Goal: Task Accomplishment & Management: Use online tool/utility

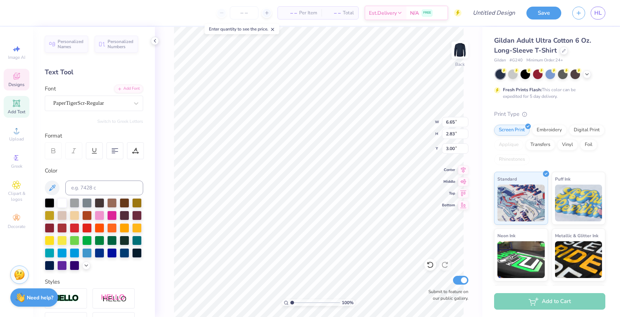
type textarea "Kmotion"
drag, startPoint x: 293, startPoint y: 302, endPoint x: 299, endPoint y: 302, distance: 6.2
click at [299, 302] on input "range" at bounding box center [316, 302] width 50 height 7
drag, startPoint x: 299, startPoint y: 302, endPoint x: 291, endPoint y: 299, distance: 9.2
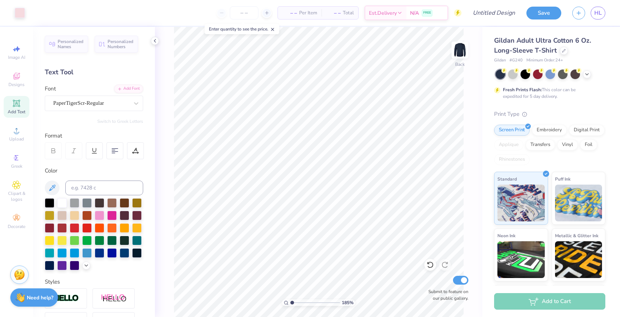
type input "1"
click at [291, 299] on input "range" at bounding box center [316, 302] width 50 height 7
type input "2.78"
click at [482, 11] on input "Design Title" at bounding box center [485, 13] width 72 height 15
type input "11"
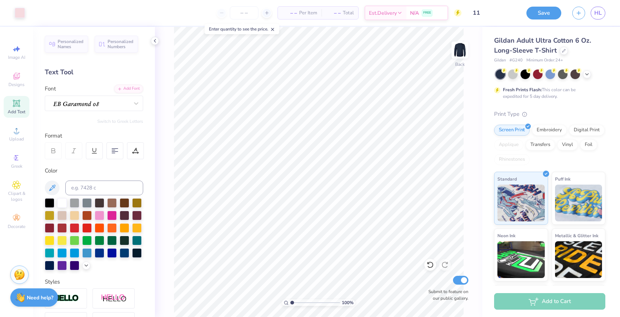
click at [541, 20] on div "Save HL" at bounding box center [574, 13] width 94 height 26
click at [541, 12] on button "Save" at bounding box center [544, 12] width 35 height 13
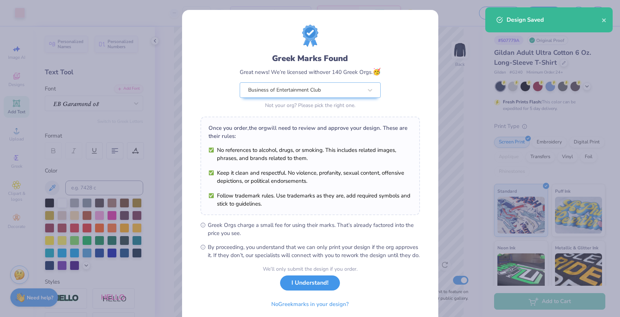
click at [301, 290] on button "I Understand!" at bounding box center [310, 282] width 60 height 15
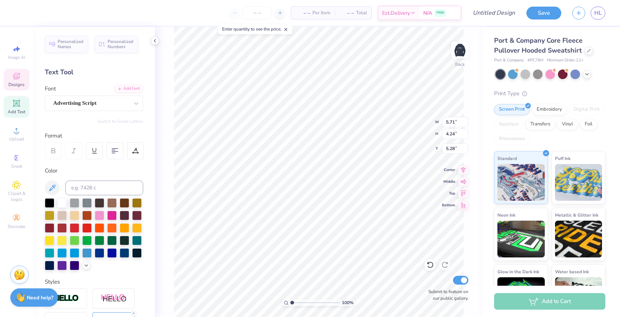
type textarea "a"
type textarea "k"
type textarea "Kmotion"
type input "5.83"
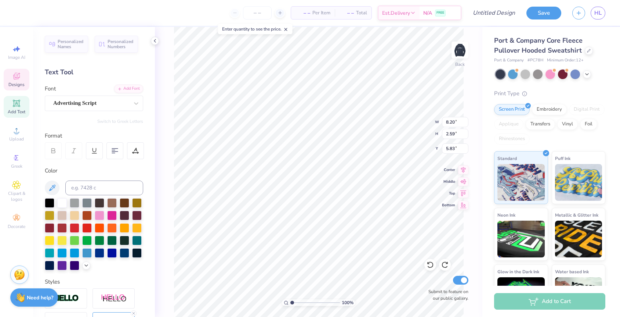
type input "6.21"
drag, startPoint x: 292, startPoint y: 301, endPoint x: 301, endPoint y: 303, distance: 9.0
type input "2.78"
click at [301, 303] on input "range" at bounding box center [316, 302] width 50 height 7
type input "1.58"
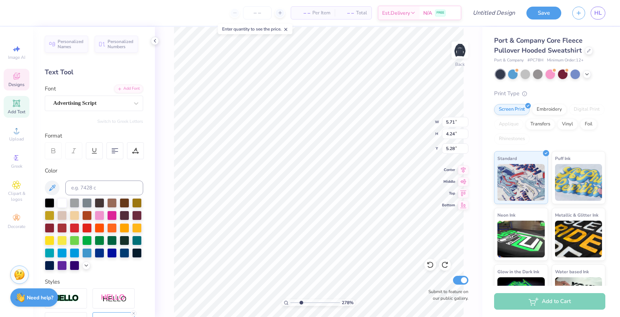
type input "0.41"
type input "8.03"
type input "2.17"
type input "0.78"
type input "7.64"
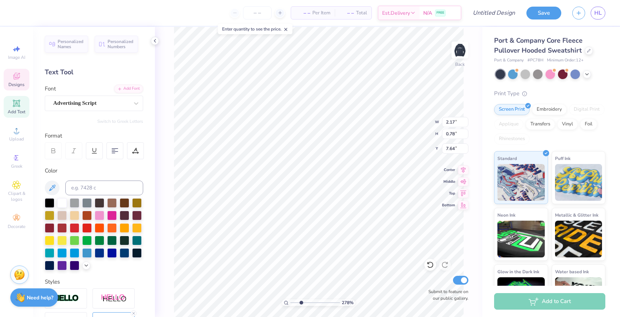
type input "4.02"
type input "3.96"
type input "5.24"
type input "5.71"
type input "4.24"
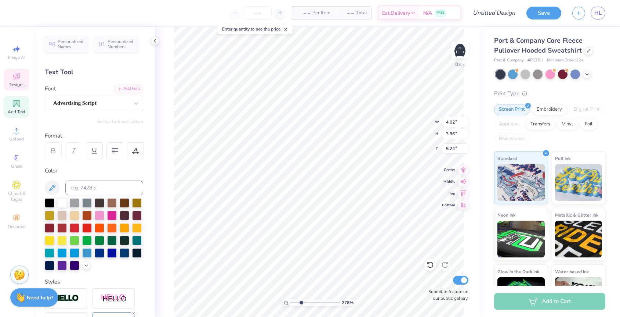
type input "5.28"
type textarea "a"
type textarea "kmo"
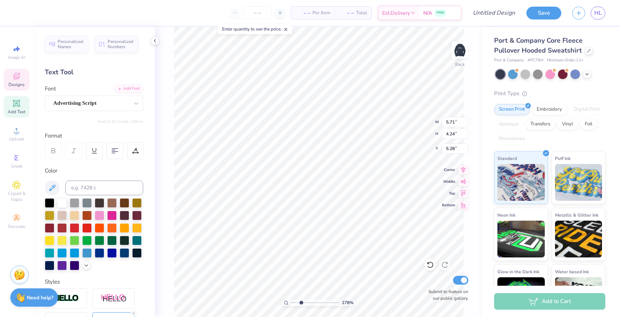
scroll to position [0, 0]
type input "4.02"
type input "3.96"
type input "5.24"
type input "4.08"
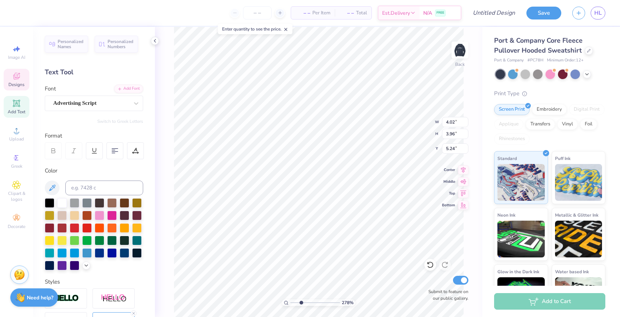
type input "2.23"
type input "5.38"
type input "4.02"
type input "3.96"
type input "5.24"
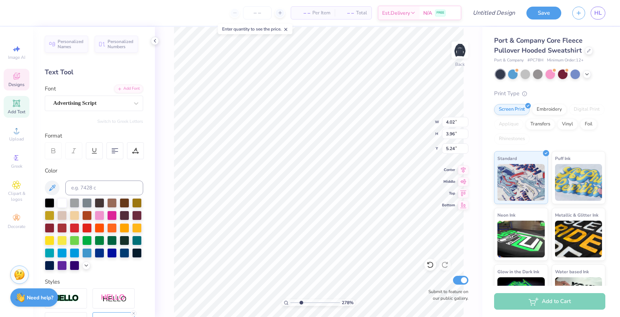
type textarea "p"
type textarea "tion"
type input "5.08"
type input "3.82"
type input "4.09"
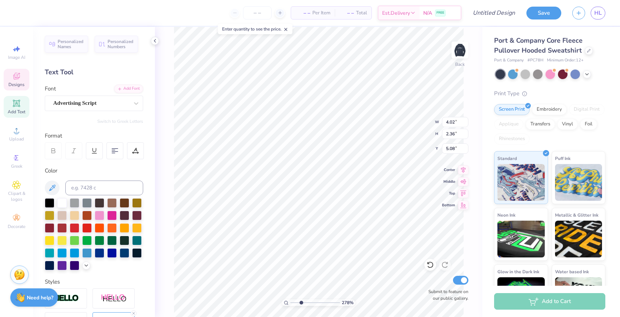
type input "3.00"
type input "2.70"
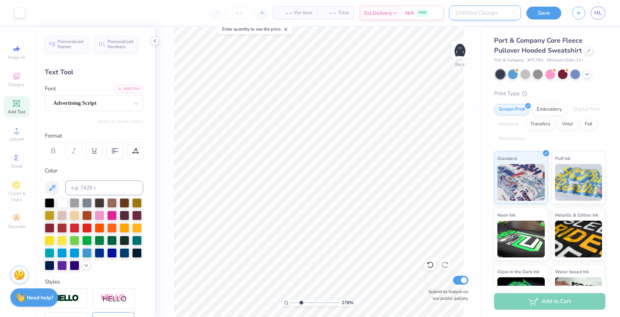
click at [483, 11] on input "Design Title" at bounding box center [485, 13] width 72 height 15
type input "lo"
click at [552, 11] on button "Save" at bounding box center [544, 12] width 35 height 13
click at [21, 17] on div at bounding box center [20, 12] width 10 height 10
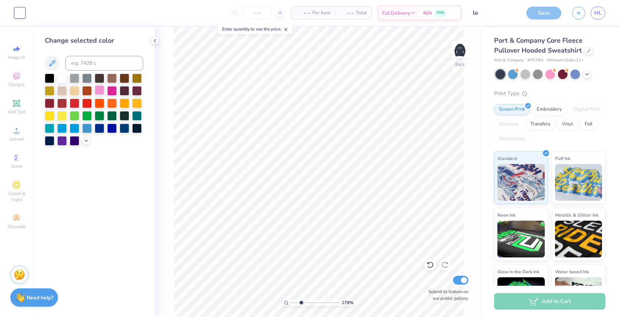
click at [99, 91] on div at bounding box center [100, 90] width 10 height 10
click at [83, 140] on icon at bounding box center [86, 140] width 6 height 6
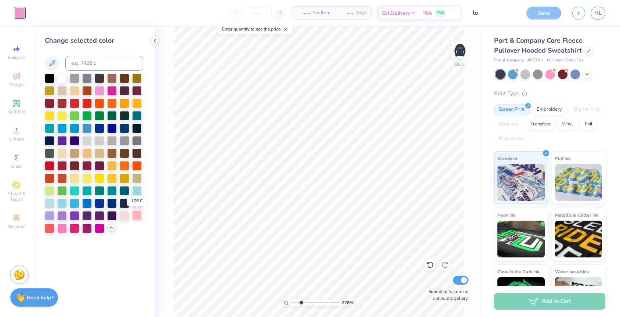
click at [133, 217] on div at bounding box center [137, 215] width 10 height 10
click at [126, 216] on div at bounding box center [125, 215] width 10 height 10
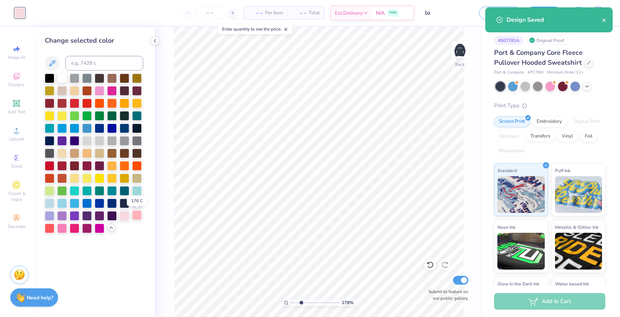
click at [135, 216] on div at bounding box center [137, 215] width 10 height 10
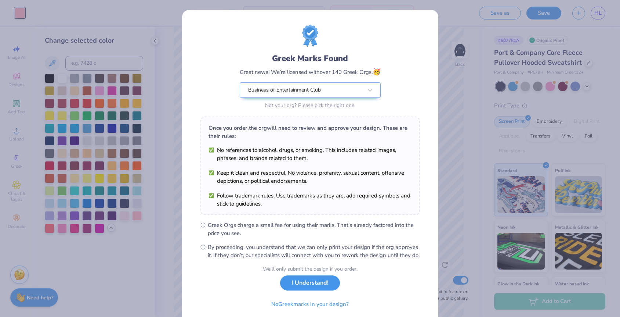
click at [304, 288] on button "I Understand!" at bounding box center [310, 282] width 60 height 15
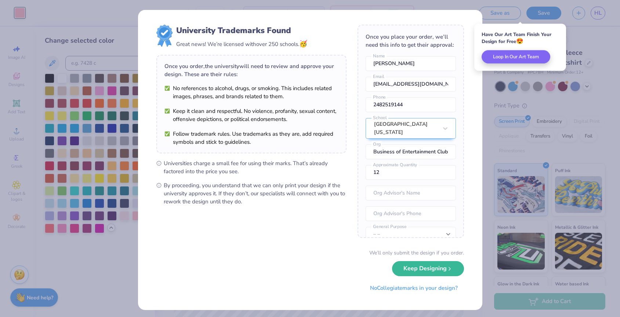
click at [505, 133] on div "University Trademarks Found Great news! We’re licensed with over 250 schools. 🥳…" at bounding box center [310, 158] width 620 height 317
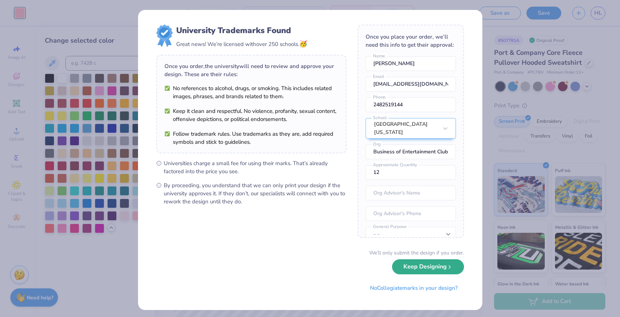
click at [404, 269] on button "Keep Designing" at bounding box center [428, 266] width 72 height 15
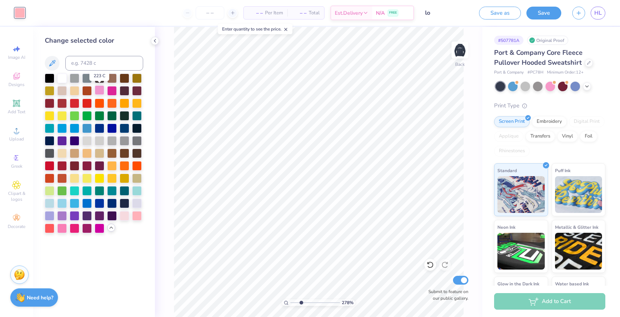
click at [98, 91] on div at bounding box center [100, 90] width 10 height 10
click at [125, 216] on div at bounding box center [125, 215] width 10 height 10
click at [137, 201] on div at bounding box center [137, 203] width 10 height 10
click at [137, 213] on div at bounding box center [137, 215] width 10 height 10
click at [529, 11] on button "Save" at bounding box center [544, 12] width 35 height 13
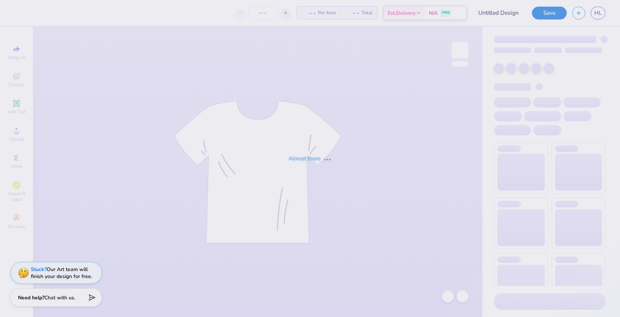
type input "lo"
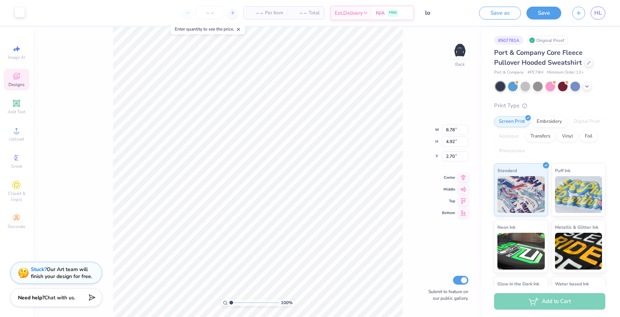
click at [22, 14] on div at bounding box center [20, 12] width 10 height 10
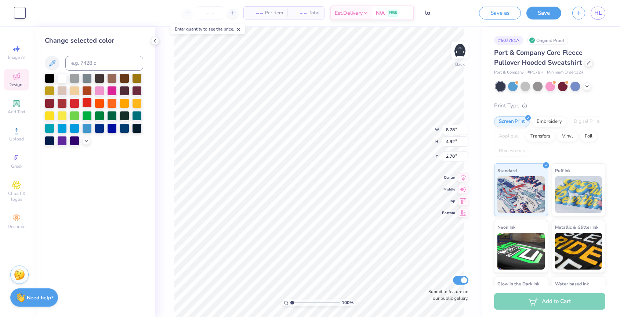
click at [90, 100] on div at bounding box center [87, 103] width 10 height 10
click at [99, 93] on div at bounding box center [100, 90] width 10 height 10
click at [82, 143] on div at bounding box center [94, 109] width 98 height 72
click at [84, 143] on icon at bounding box center [86, 140] width 6 height 6
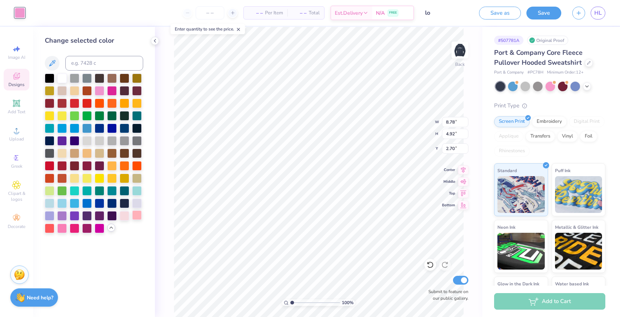
click at [139, 214] on div at bounding box center [137, 215] width 10 height 10
click at [60, 227] on div at bounding box center [62, 228] width 10 height 10
click at [68, 229] on div at bounding box center [94, 152] width 98 height 159
click at [72, 230] on div at bounding box center [75, 228] width 10 height 10
click at [65, 229] on div at bounding box center [62, 228] width 10 height 10
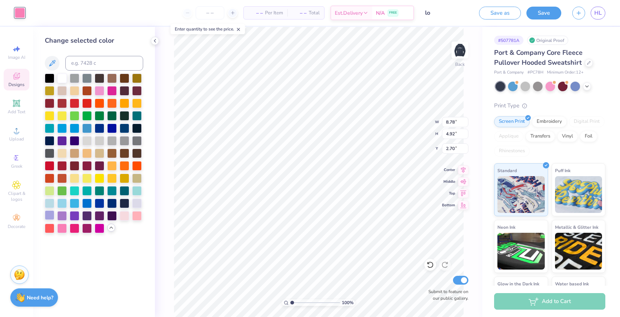
click at [54, 213] on div at bounding box center [50, 215] width 10 height 10
click at [63, 215] on div at bounding box center [62, 215] width 10 height 10
click at [63, 226] on div at bounding box center [62, 228] width 10 height 10
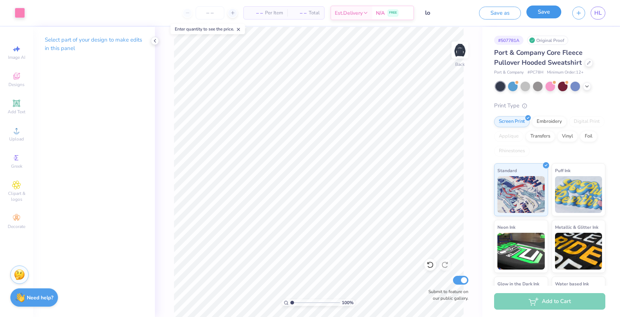
click at [543, 16] on button "Save" at bounding box center [544, 12] width 35 height 13
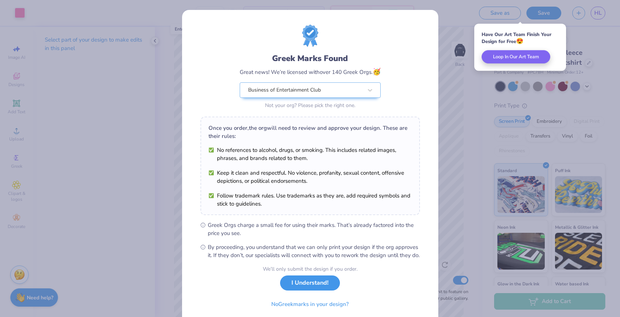
click at [329, 290] on button "I Understand!" at bounding box center [310, 282] width 60 height 15
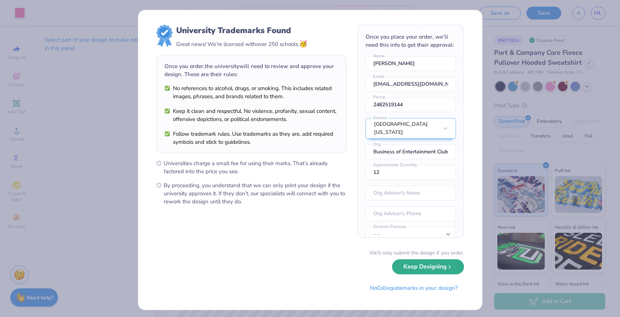
click at [431, 269] on button "Keep Designing" at bounding box center [428, 266] width 72 height 15
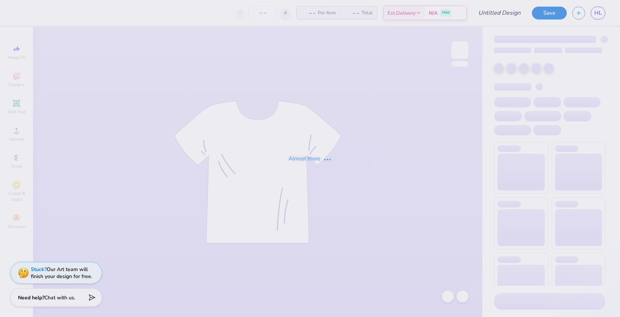
type input "kmologo"
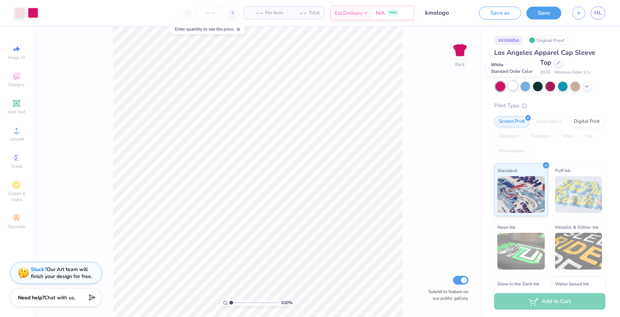
click at [516, 86] on div at bounding box center [513, 86] width 10 height 10
click at [19, 13] on div at bounding box center [20, 12] width 10 height 10
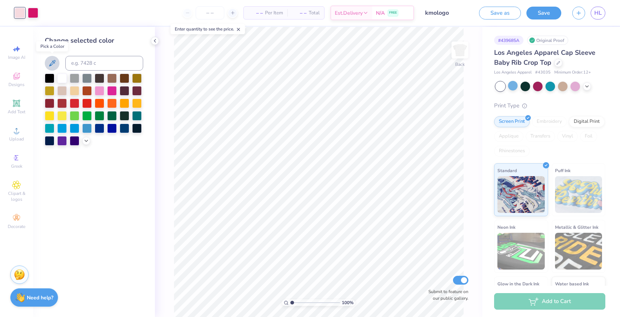
click at [56, 62] on icon at bounding box center [52, 63] width 9 height 9
click at [54, 64] on icon at bounding box center [52, 63] width 9 height 9
click at [99, 88] on div at bounding box center [100, 90] width 10 height 10
click at [84, 140] on icon at bounding box center [86, 140] width 6 height 6
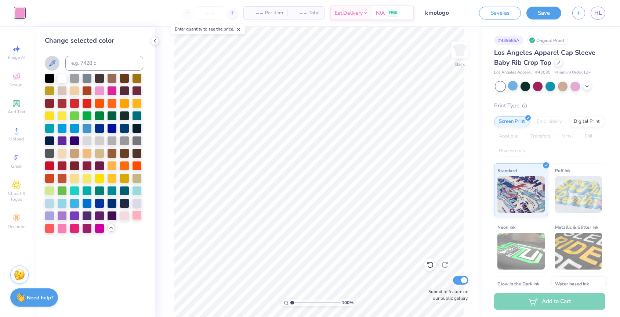
click at [136, 216] on div at bounding box center [137, 215] width 10 height 10
click at [138, 216] on div at bounding box center [137, 215] width 10 height 10
click at [100, 93] on div at bounding box center [100, 90] width 10 height 10
click at [61, 227] on div at bounding box center [62, 228] width 10 height 10
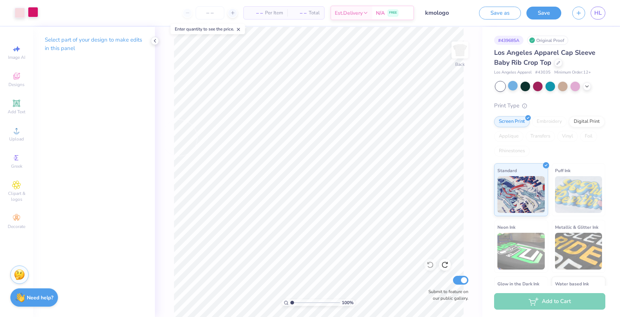
click at [33, 14] on div at bounding box center [33, 12] width 10 height 10
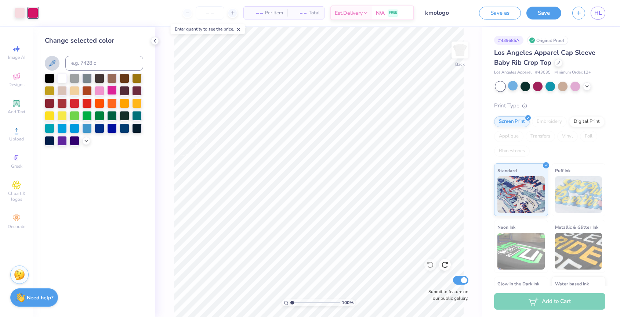
click at [111, 92] on div at bounding box center [112, 90] width 10 height 10
click at [111, 90] on div at bounding box center [112, 90] width 10 height 10
click at [101, 101] on div at bounding box center [100, 103] width 10 height 10
click at [20, 16] on div at bounding box center [20, 12] width 10 height 10
click at [86, 142] on icon at bounding box center [86, 140] width 6 height 6
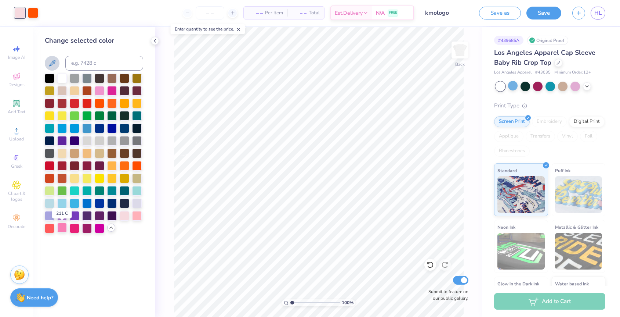
click at [64, 230] on div at bounding box center [62, 228] width 10 height 10
click at [96, 228] on div at bounding box center [100, 228] width 10 height 10
click at [136, 219] on div at bounding box center [137, 215] width 10 height 10
click at [66, 230] on div at bounding box center [62, 228] width 10 height 10
click at [29, 15] on div at bounding box center [33, 12] width 10 height 10
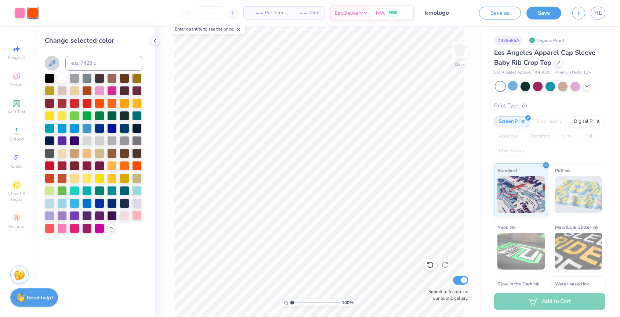
click at [139, 216] on div at bounding box center [137, 215] width 10 height 10
click at [104, 228] on div at bounding box center [100, 228] width 10 height 10
click at [125, 217] on div at bounding box center [125, 215] width 10 height 10
click at [154, 42] on icon at bounding box center [155, 41] width 6 height 6
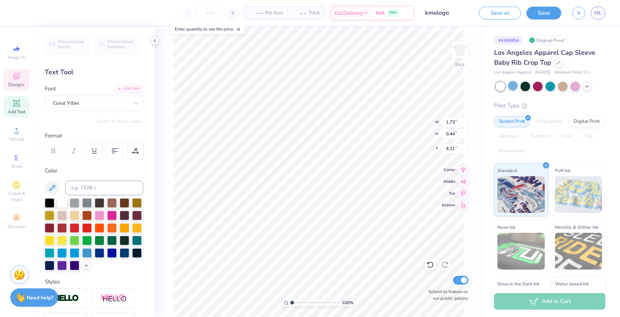
type textarea "A"
type textarea "All female k-pop dance team"
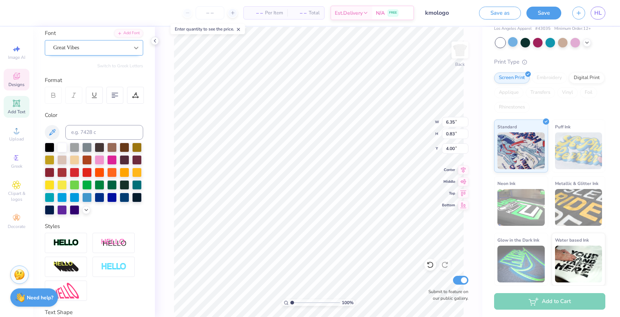
scroll to position [0, 0]
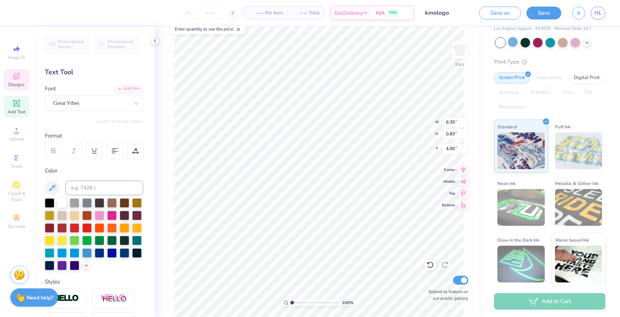
type input "3.52"
type input "0.46"
type input "4.15"
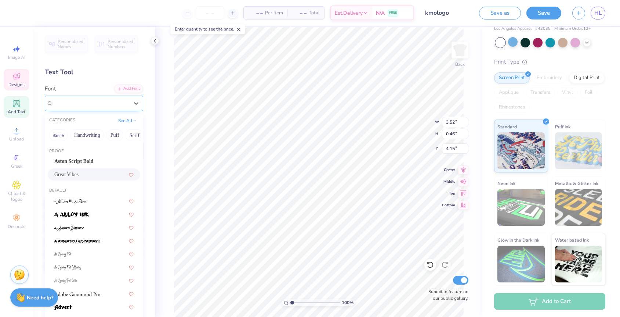
click at [80, 98] on div at bounding box center [91, 103] width 76 height 10
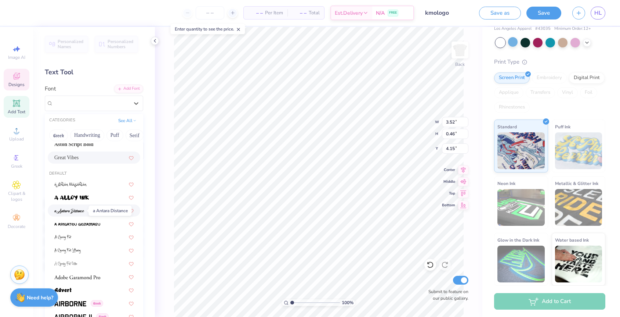
click at [78, 211] on img at bounding box center [69, 210] width 30 height 5
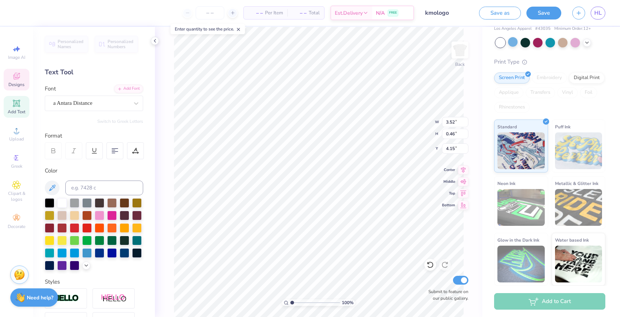
type input "3.33"
type input "0.39"
type input "4.20"
click at [101, 109] on div "a Antara Distance" at bounding box center [94, 103] width 98 height 15
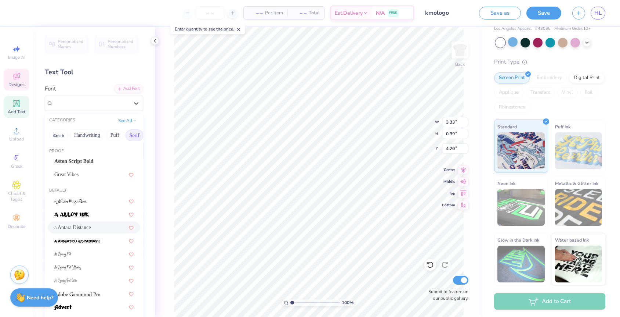
click at [135, 134] on button "Serif" at bounding box center [135, 135] width 18 height 12
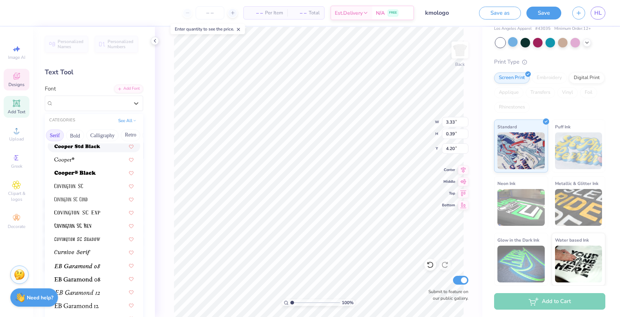
scroll to position [0, 98]
click at [83, 136] on button "Calligraphy" at bounding box center [84, 135] width 32 height 12
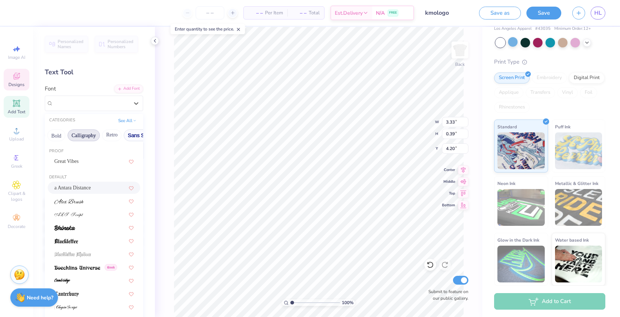
click at [133, 137] on button "Sans Serif" at bounding box center [140, 135] width 32 height 12
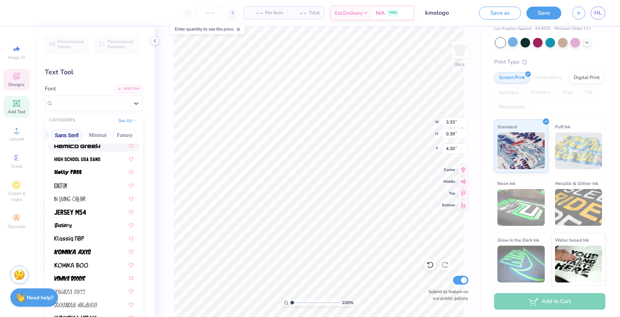
scroll to position [0, 172]
click at [98, 134] on button "Minimal" at bounding box center [97, 135] width 26 height 12
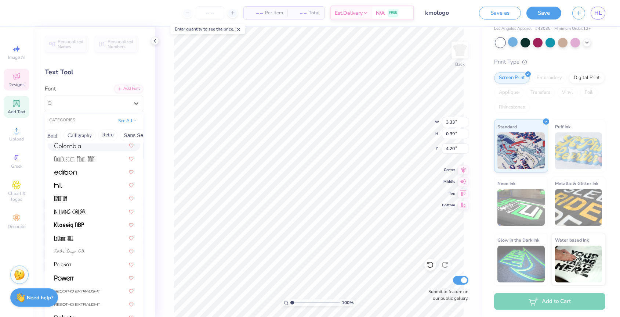
scroll to position [0, 0]
click at [98, 136] on button "Handwriting" at bounding box center [87, 135] width 34 height 12
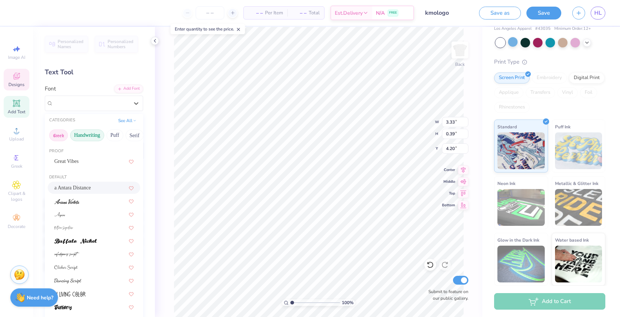
click at [57, 135] on button "Greek" at bounding box center [58, 135] width 19 height 12
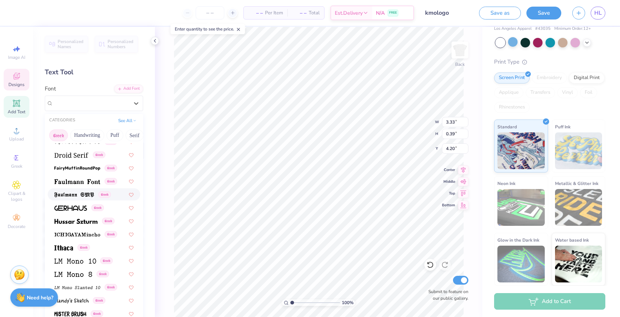
scroll to position [219, 0]
click at [117, 134] on button "Puff" at bounding box center [115, 135] width 17 height 12
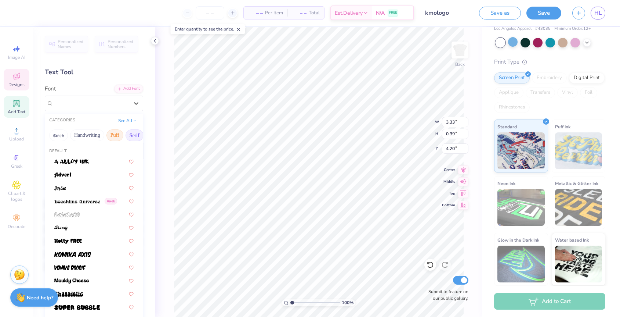
click at [131, 135] on button "Serif" at bounding box center [135, 135] width 18 height 12
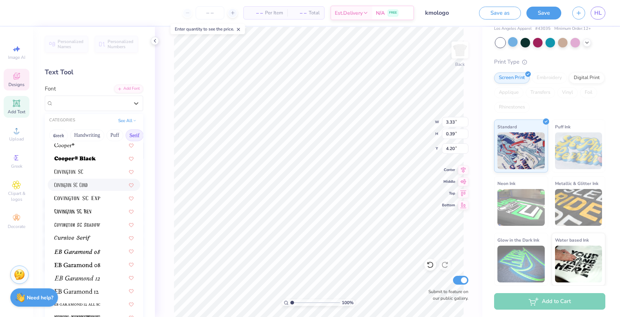
scroll to position [367, 0]
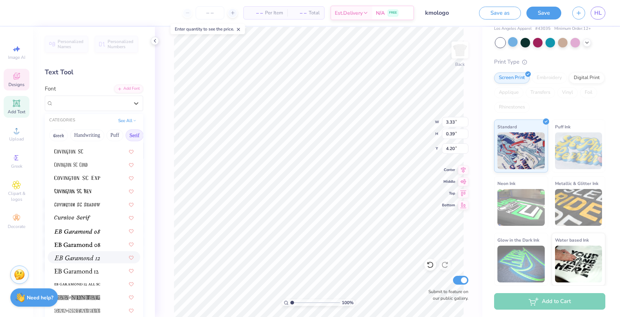
click at [81, 257] on img at bounding box center [77, 257] width 46 height 5
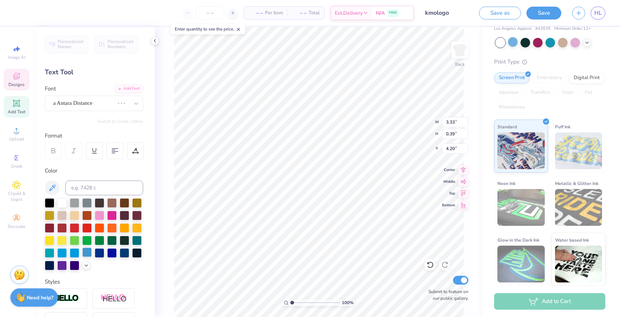
type input "4.38"
type input "0.41"
type input "4.19"
click at [122, 104] on div "EB Garamond 12 (12 Italic)" at bounding box center [91, 102] width 77 height 11
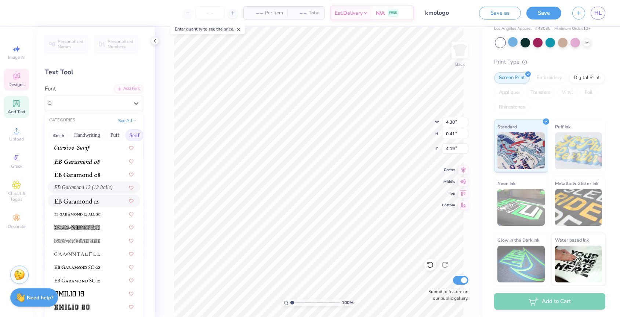
scroll to position [446, 0]
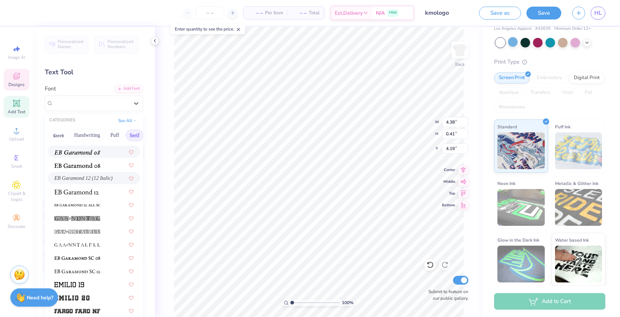
click at [99, 155] on span at bounding box center [77, 152] width 46 height 8
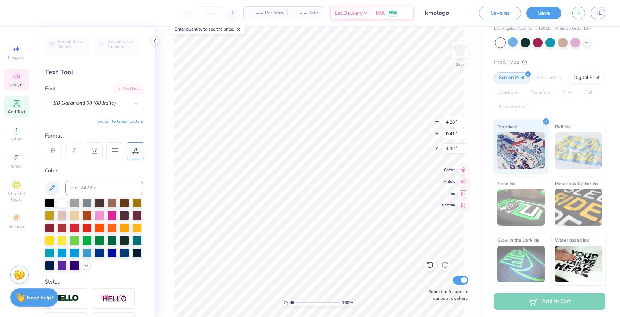
type input "4.47"
type input "0.39"
type input "4.20"
click at [128, 105] on div "EB Garamond 08 (08 Italic)" at bounding box center [91, 102] width 77 height 11
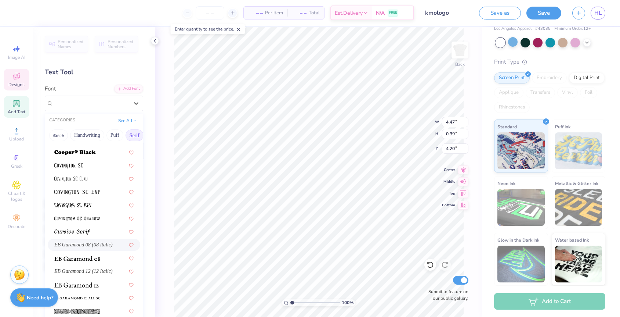
scroll to position [451, 0]
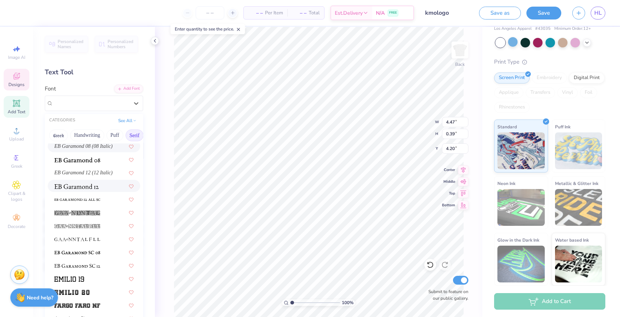
click at [100, 188] on div at bounding box center [93, 186] width 79 height 8
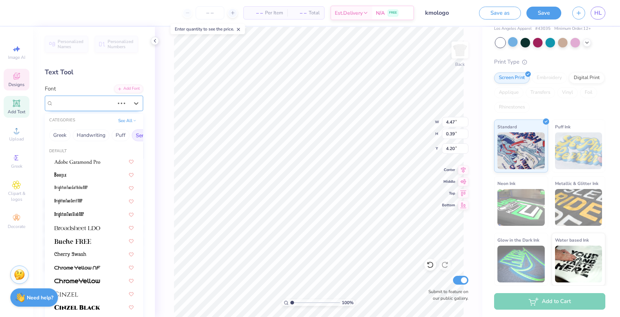
click at [125, 104] on div at bounding box center [121, 103] width 13 height 7
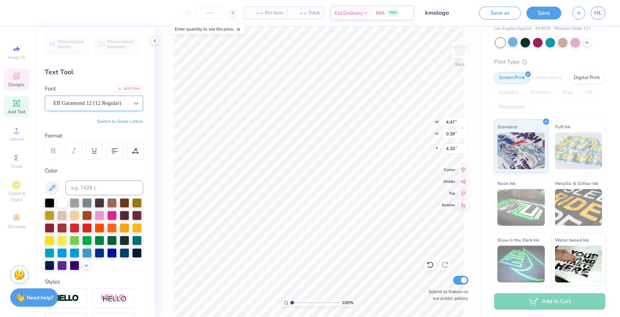
click at [131, 96] on div at bounding box center [136, 103] width 13 height 15
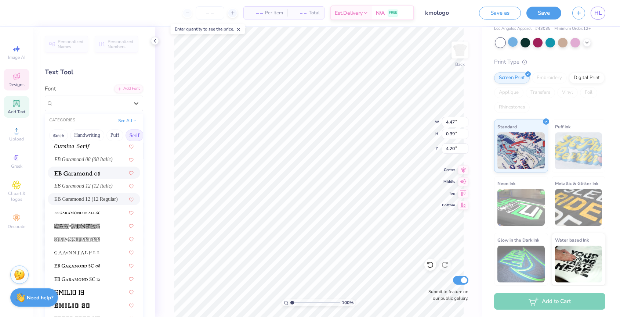
scroll to position [446, 0]
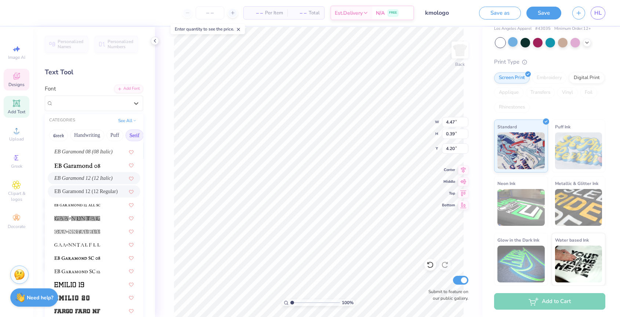
click at [103, 177] on span "EB Garamond 12 (12 Italic)" at bounding box center [83, 178] width 58 height 8
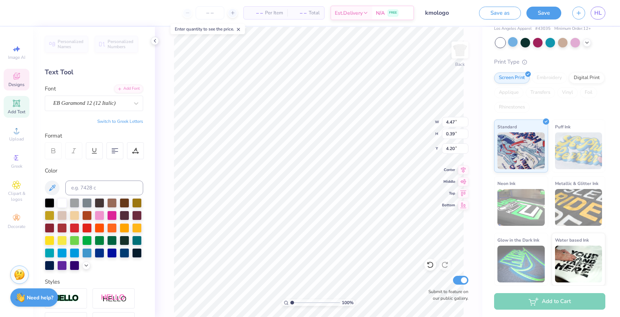
scroll to position [0, 2]
type input "3.32"
type input "0.31"
type input "4.24"
click at [544, 16] on button "Save" at bounding box center [544, 12] width 35 height 13
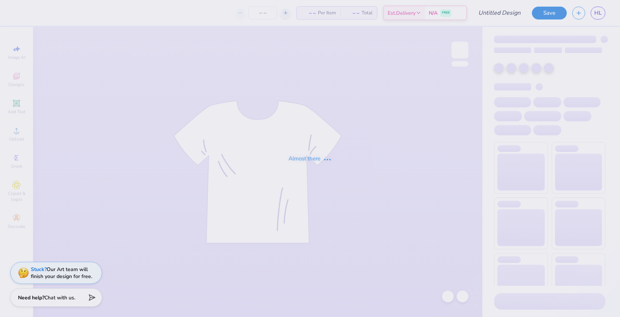
type input "lo"
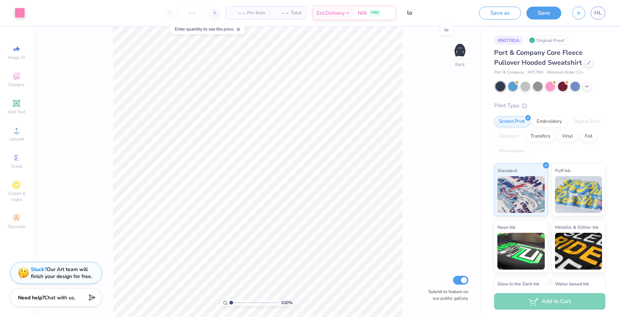
click at [431, 12] on input "lo" at bounding box center [438, 13] width 72 height 15
click at [416, 12] on input "lo" at bounding box center [438, 13] width 72 height 15
click at [506, 12] on button "Save as" at bounding box center [500, 12] width 42 height 13
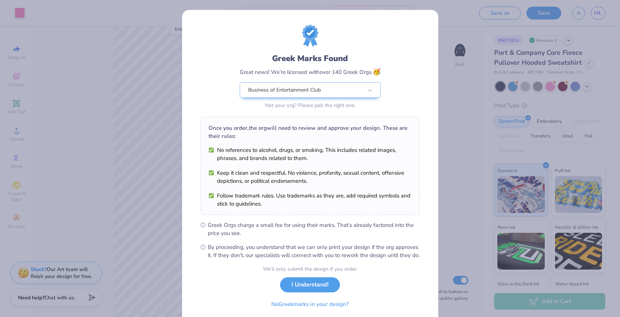
click at [457, 51] on div "Greek Marks Found Great news! We’re licensed with over 140 Greek Orgs. 🥳 Busine…" at bounding box center [310, 158] width 620 height 317
click at [312, 288] on button "I Understand!" at bounding box center [310, 282] width 60 height 15
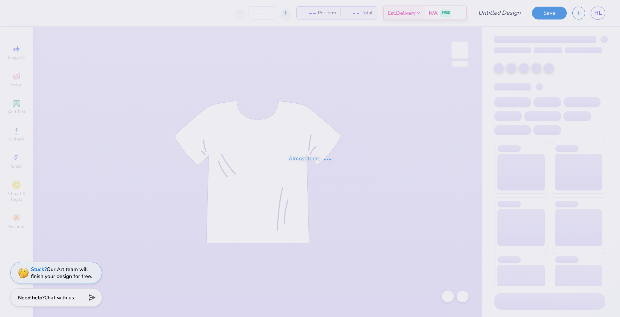
type input "kmo1"
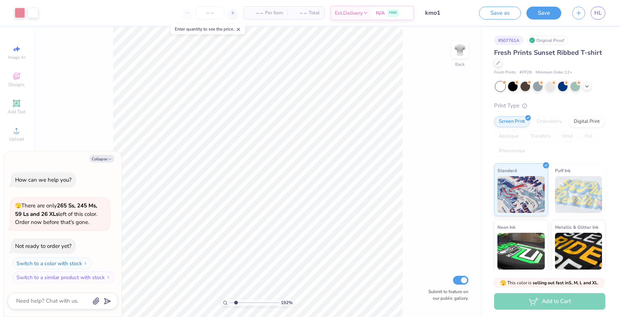
type input "1.92"
click at [236, 303] on input "range" at bounding box center [255, 302] width 50 height 7
type textarea "x"
type input "0.90"
type textarea "x"
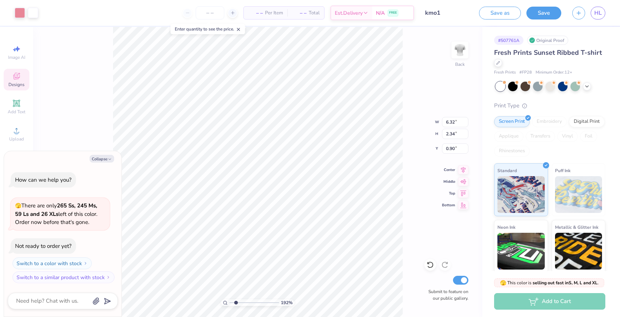
type input "3.03"
type input "1.29"
type input "1.13"
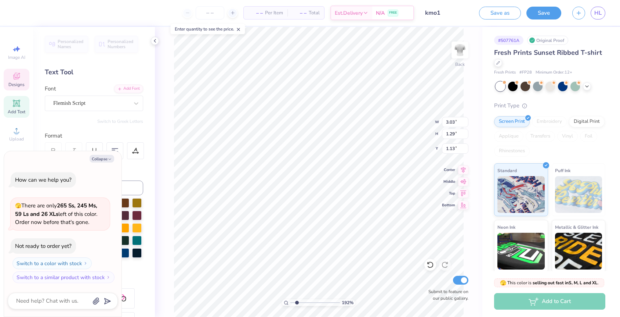
type textarea "x"
type input "3.60"
type textarea "x"
type input "2.01"
type input "0.84"
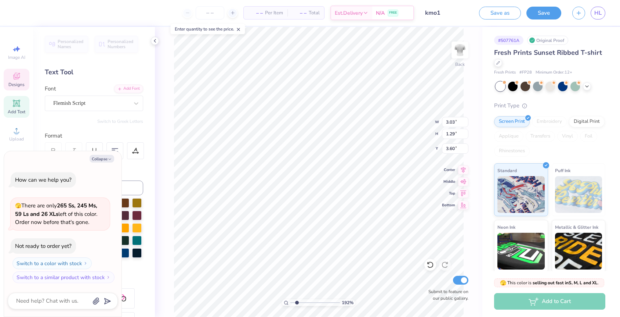
type input "1.59"
type textarea "x"
type input "4.06"
type textarea "x"
type input "2.01"
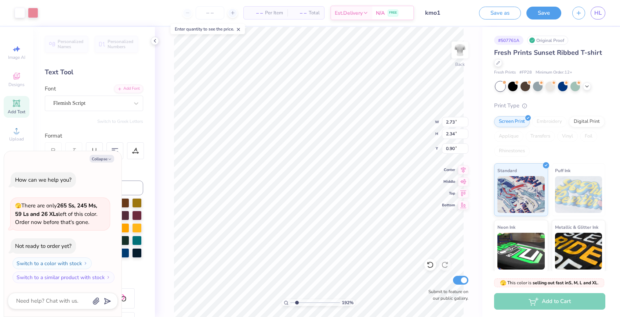
type input "0.84"
type input "4.06"
type textarea "x"
type input "4.42"
type input "1.18"
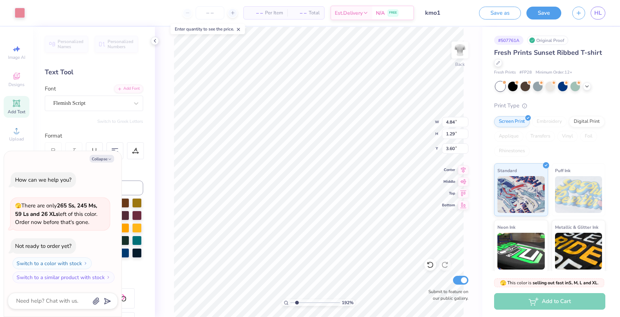
type input "3.72"
type textarea "x"
type input "2.07"
type input "1.78"
type textarea "x"
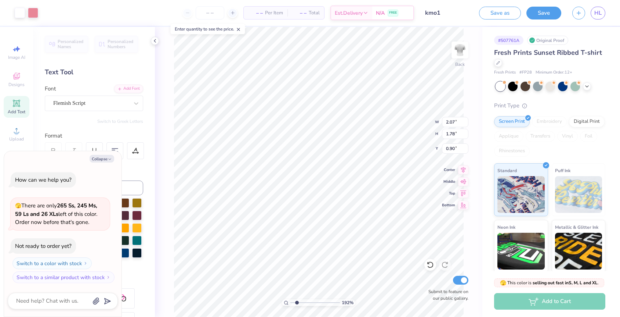
type input "3.12"
type textarea "x"
type input "5.48"
type textarea "x"
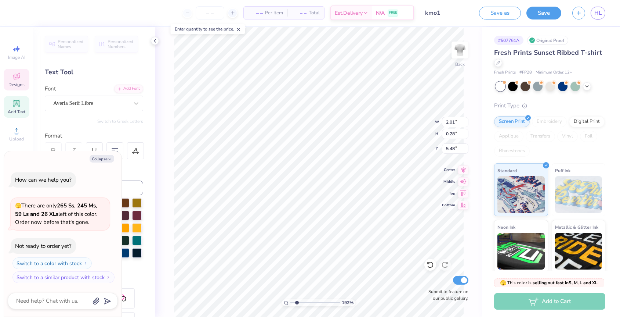
type textarea "A"
type textarea "x"
type textarea "Al"
type textarea "x"
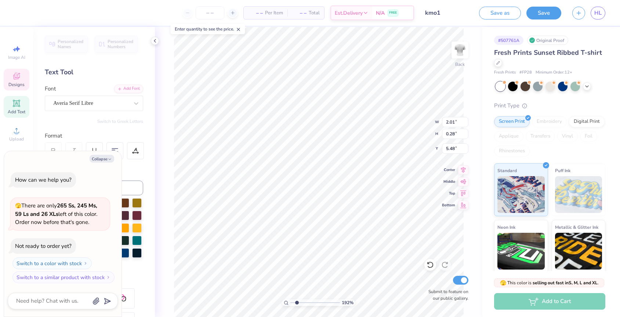
type textarea "All"
type textarea "x"
type textarea "All"
type textarea "x"
type textarea "All f"
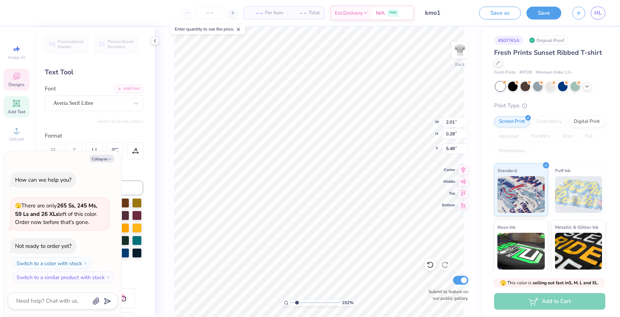
type textarea "x"
type textarea "All fe"
type textarea "x"
type textarea "All fem"
type textarea "x"
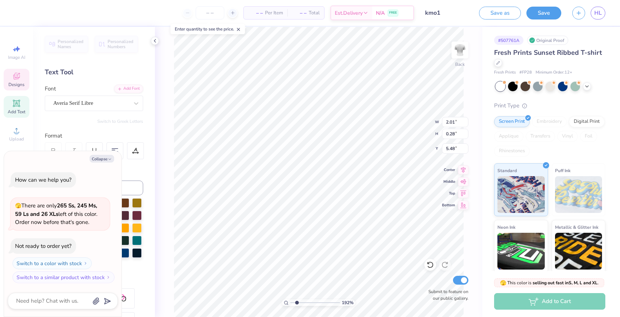
type textarea "All fema"
type textarea "x"
type textarea "All female"
type textarea "x"
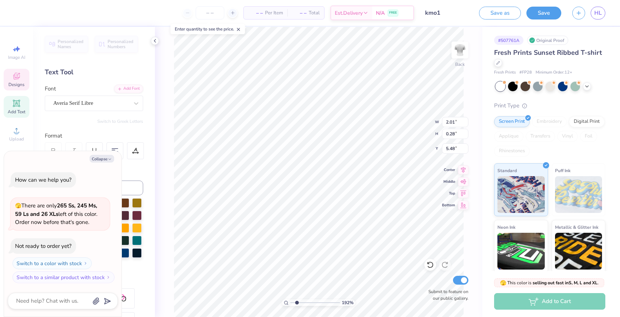
type textarea "All female"
type textarea "x"
type textarea "All female k"
type textarea "x"
type textarea "All female k-"
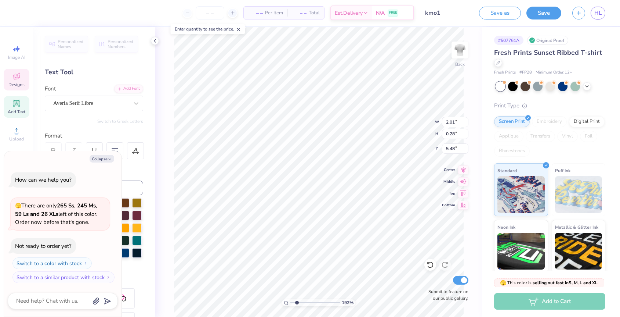
type textarea "x"
type textarea "All female k-o"
type textarea "x"
type textarea "All female k-op"
type textarea "x"
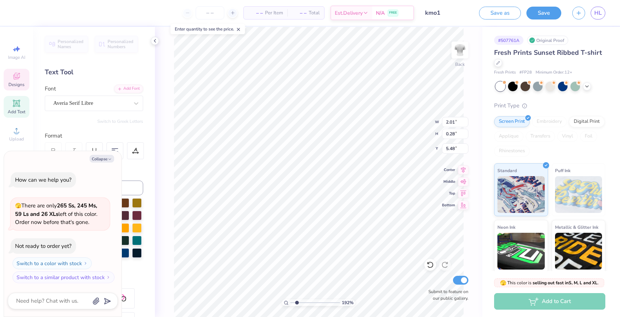
type textarea "All female k-o"
type textarea "x"
type textarea "All female k-"
type textarea "x"
type textarea "All female k-p"
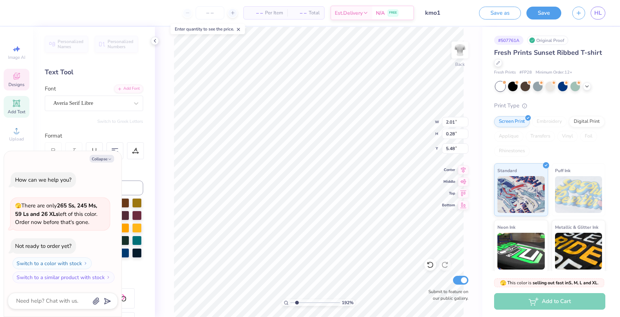
type textarea "x"
type textarea "All female k-pop"
type textarea "x"
type textarea "All female k-pop"
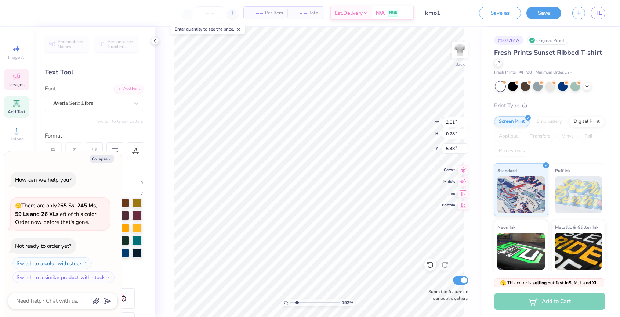
type textarea "x"
type textarea "All female k-pop d"
type textarea "x"
type textarea "All female k-pop da"
type textarea "x"
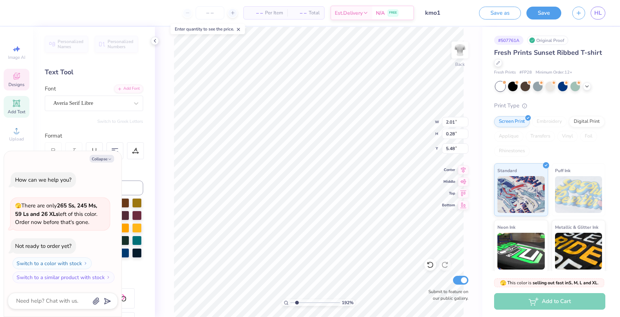
type textarea "All female k-pop dan"
type textarea "x"
type textarea "All female k-pop danc"
type textarea "x"
type textarea "All female k-pop dance"
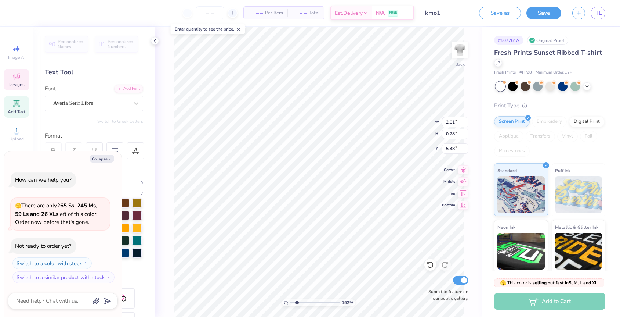
type textarea "x"
type textarea "All female k-pop dance"
type textarea "x"
type textarea "All female k-pop dance t"
type textarea "x"
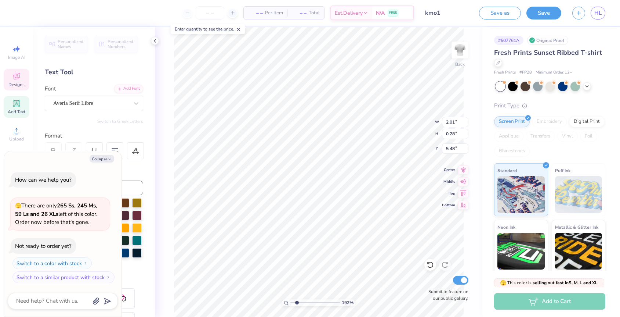
type textarea "All female k-pop dance te"
type textarea "x"
type textarea "All female k-pop dance tea"
type textarea "x"
type textarea "All female k-pop dance team"
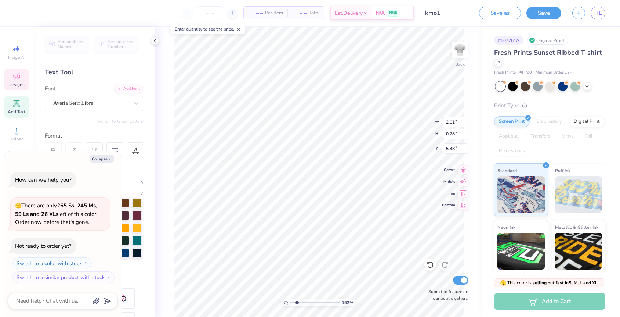
scroll to position [0, 4]
type textarea "x"
type input "5.32"
type textarea "x"
type input "4.16"
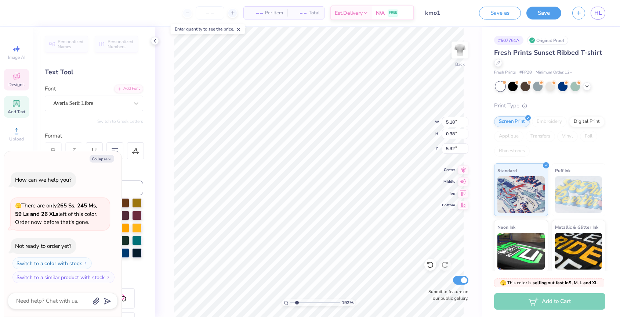
type input "0.30"
type input "5.40"
type textarea "x"
type input "5.32"
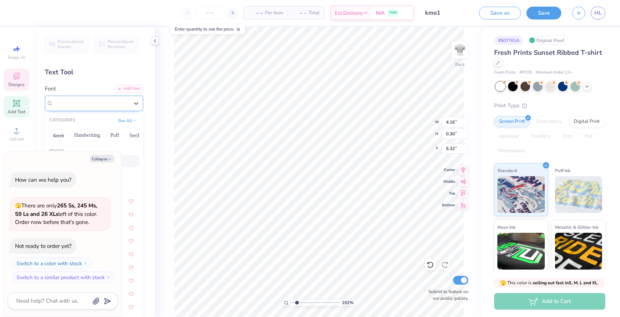
click at [96, 104] on div "Averia Serif Libre" at bounding box center [91, 102] width 77 height 11
click at [108, 158] on icon "button" at bounding box center [110, 159] width 4 height 4
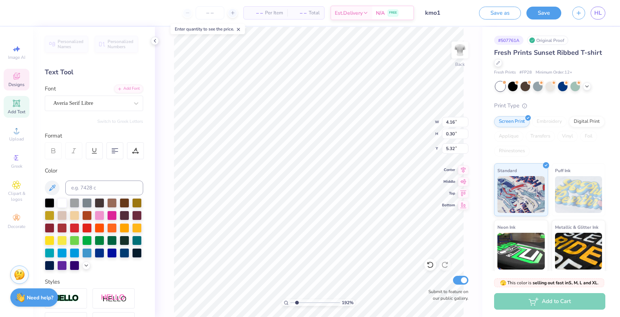
type textarea "x"
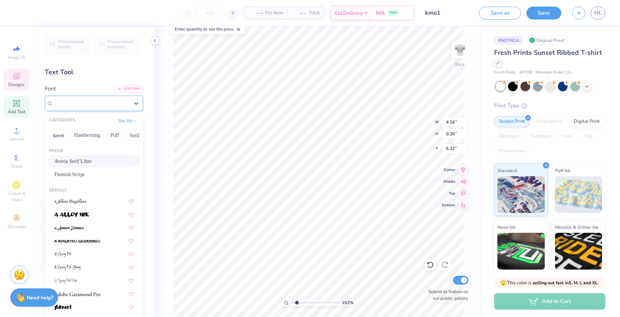
click at [98, 110] on div "Averia Serif Libre" at bounding box center [94, 103] width 98 height 15
click at [86, 140] on button "Handwriting" at bounding box center [87, 135] width 34 height 12
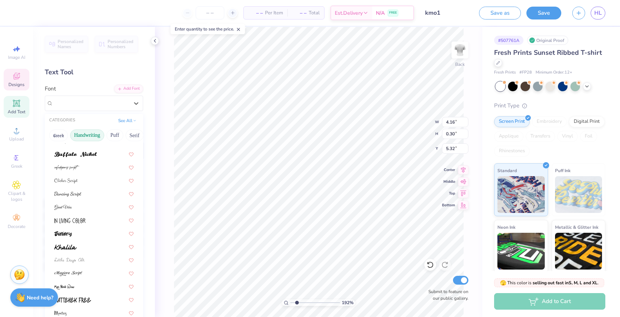
scroll to position [59, 0]
click at [84, 169] on div at bounding box center [93, 169] width 79 height 8
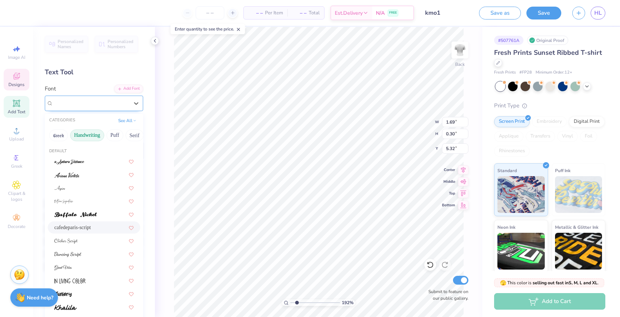
click at [106, 105] on div "cafedeparis-script" at bounding box center [91, 102] width 77 height 11
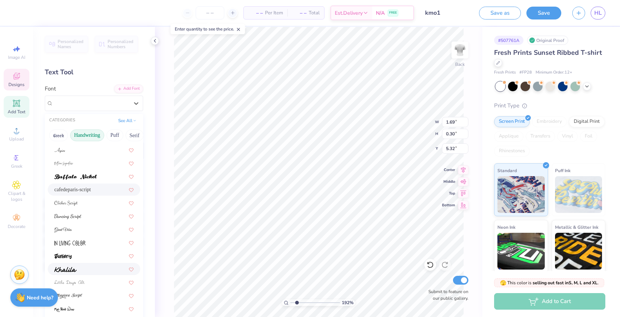
click at [76, 273] on div at bounding box center [94, 269] width 93 height 12
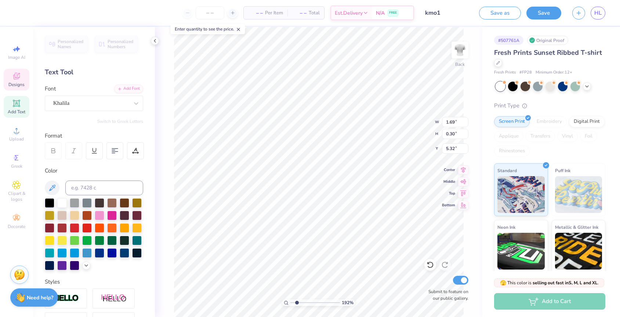
type input "3.91"
type input "0.32"
type input "5.31"
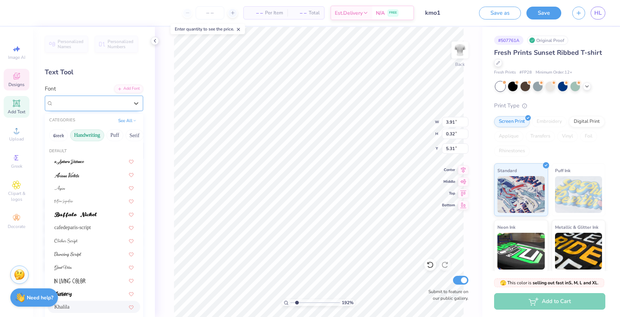
click at [104, 104] on div "Khalila" at bounding box center [91, 102] width 77 height 11
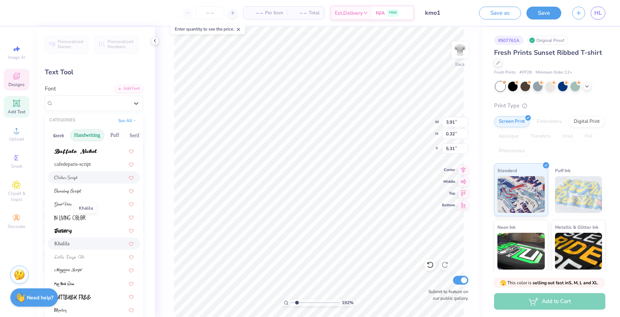
scroll to position [118, 0]
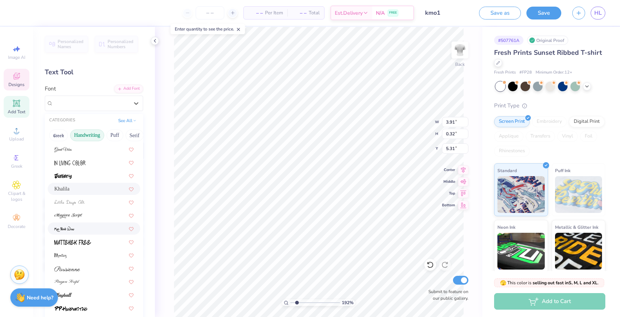
click at [78, 228] on div at bounding box center [93, 228] width 79 height 8
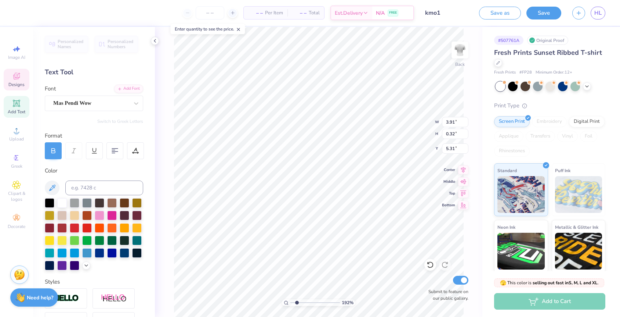
type input "2.04"
type input "0.26"
type input "5.34"
click at [100, 105] on div "Mas Pendi Wow" at bounding box center [91, 102] width 77 height 11
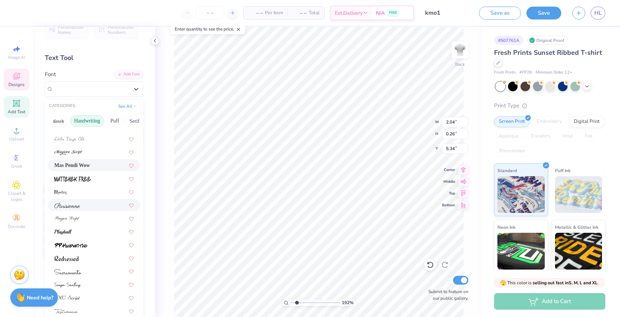
scroll to position [16, 0]
click at [84, 217] on div at bounding box center [93, 216] width 79 height 8
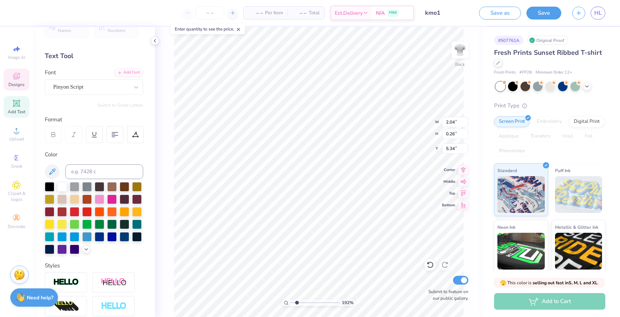
type input "3.46"
type input "0.37"
type input "5.28"
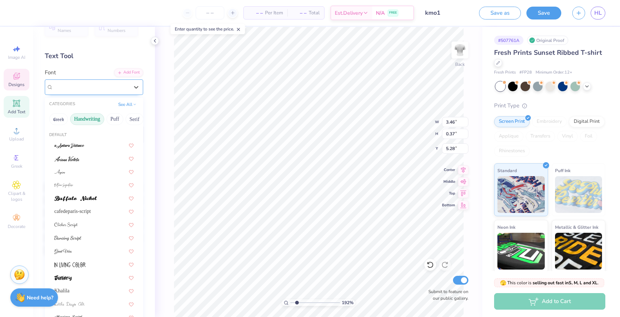
click at [109, 82] on div at bounding box center [91, 87] width 76 height 10
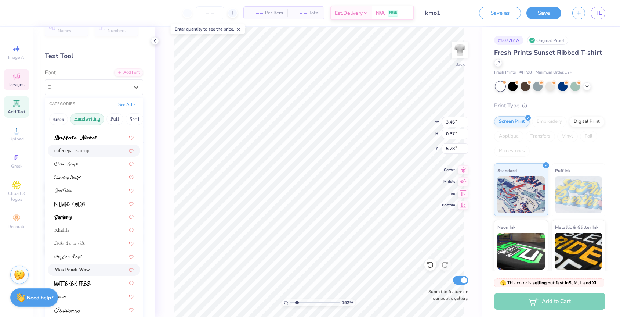
scroll to position [59, 0]
click at [86, 188] on div at bounding box center [93, 192] width 79 height 8
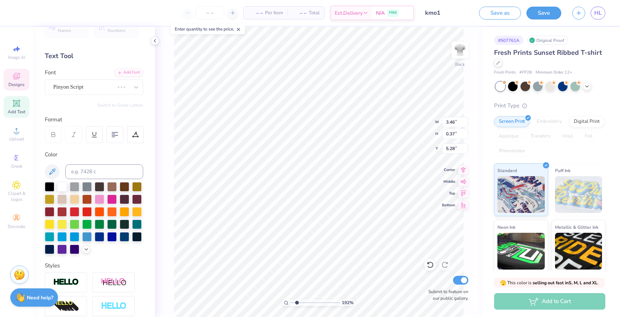
type input "2.76"
type input "0.36"
type input "5.29"
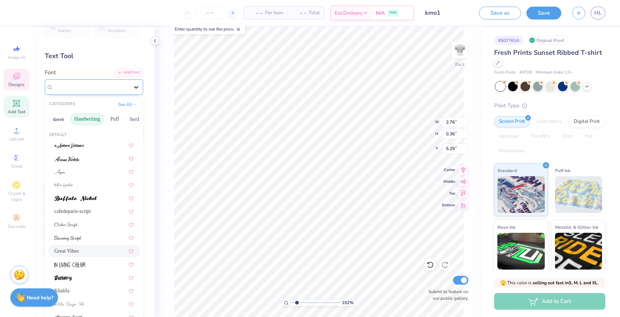
click at [131, 85] on div at bounding box center [136, 86] width 13 height 13
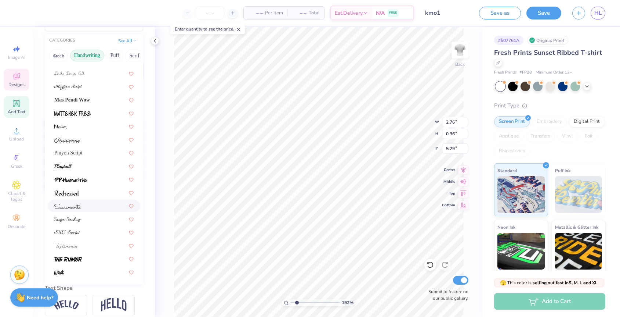
scroll to position [87, 0]
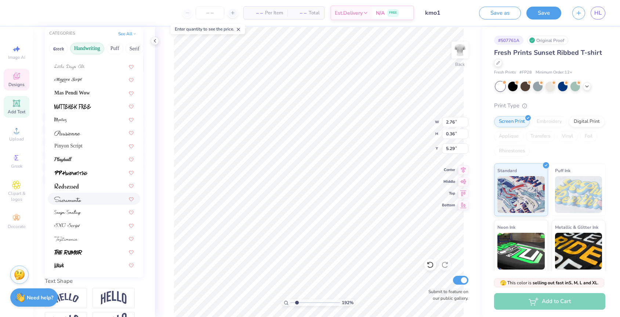
click at [108, 204] on div at bounding box center [94, 198] width 93 height 12
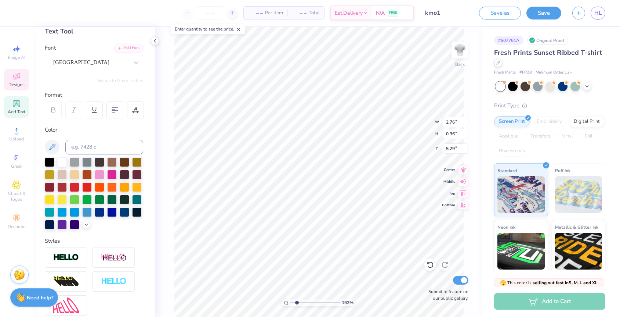
scroll to position [0, 0]
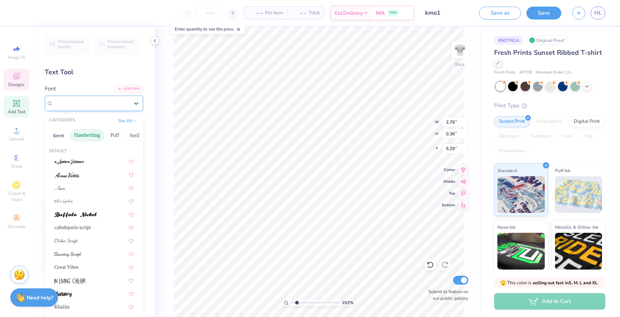
click at [99, 100] on div "Sacramento" at bounding box center [91, 102] width 77 height 11
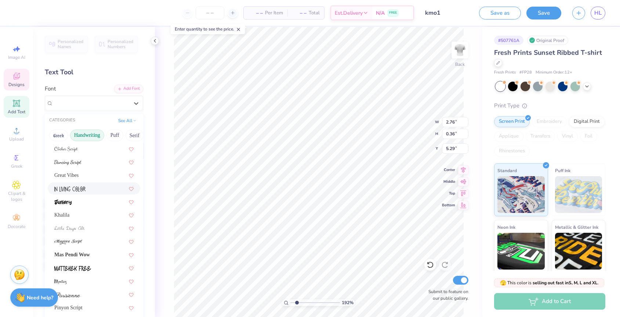
scroll to position [90, 0]
click at [91, 176] on div "Great Vibes" at bounding box center [93, 177] width 79 height 8
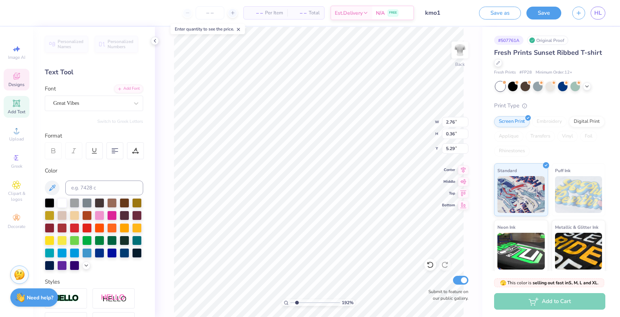
scroll to position [0, 3]
type input "1.93"
type input "3.87"
type input "0.92"
type input "1.01"
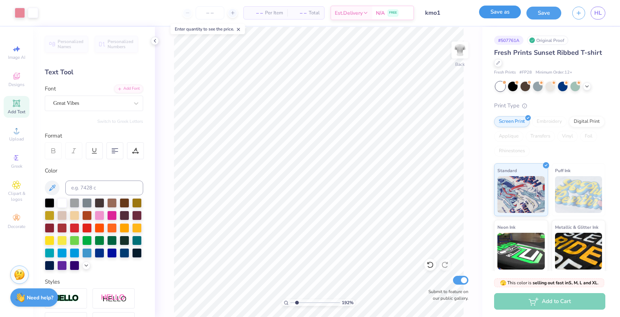
click at [497, 13] on button "Save as" at bounding box center [500, 12] width 42 height 13
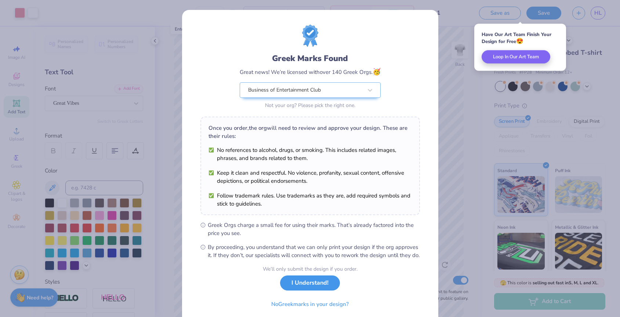
click at [299, 289] on button "I Understand!" at bounding box center [310, 282] width 60 height 15
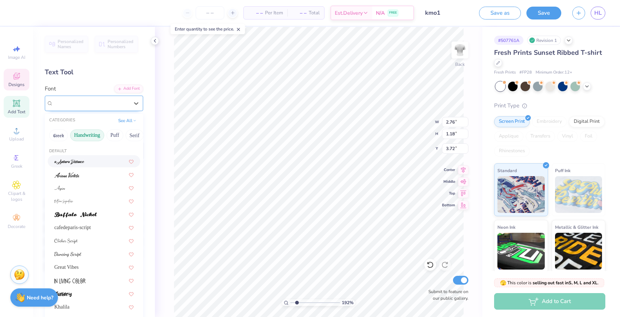
click at [103, 101] on div "Flemish Script" at bounding box center [91, 102] width 77 height 11
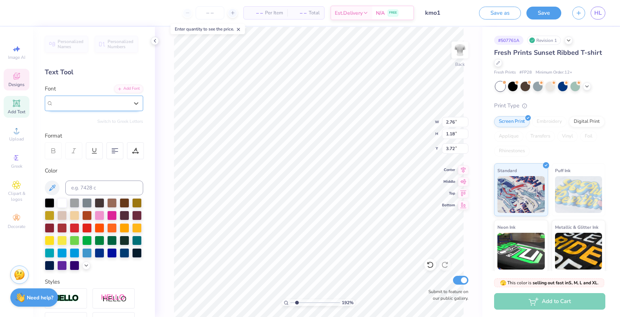
click at [92, 105] on div "Flemish Script" at bounding box center [91, 103] width 76 height 8
click at [98, 75] on div "Text Tool" at bounding box center [94, 72] width 98 height 10
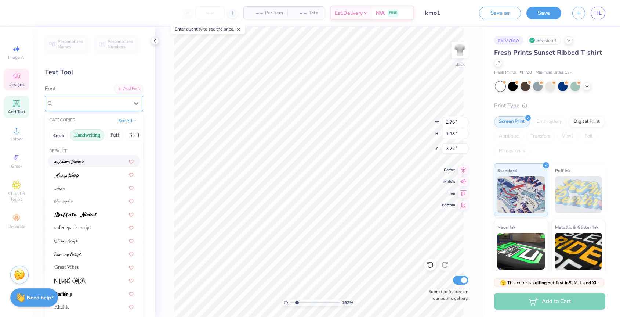
click at [79, 107] on div "Flemish Script" at bounding box center [91, 102] width 77 height 11
click at [103, 72] on div "Text Tool" at bounding box center [94, 72] width 98 height 10
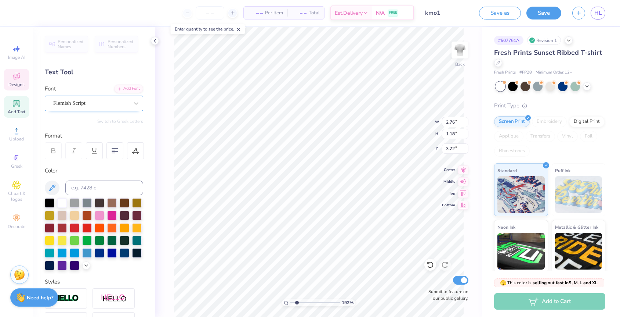
click at [62, 107] on div at bounding box center [91, 103] width 76 height 10
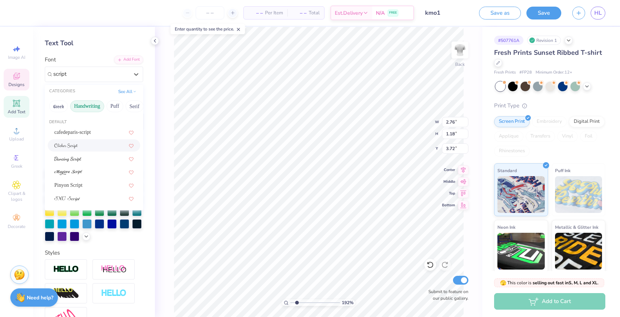
scroll to position [31, 0]
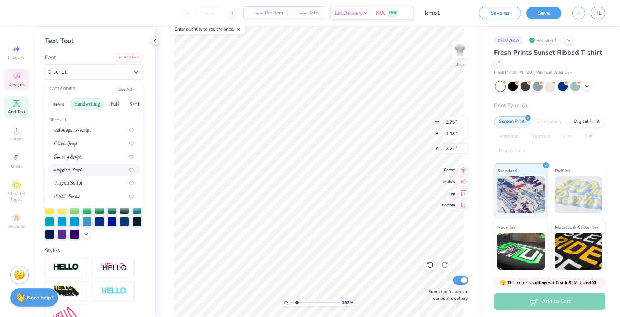
type input "script"
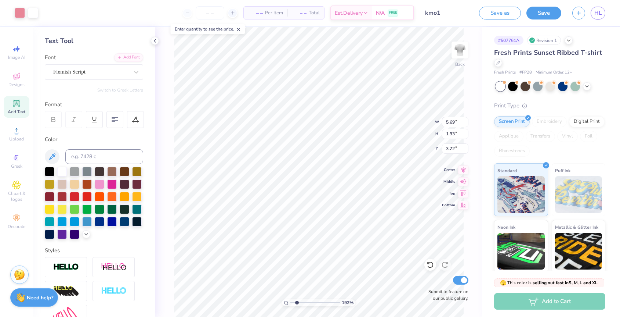
type input "3.70"
type input "3.12"
type input "3.00"
type input "4.81"
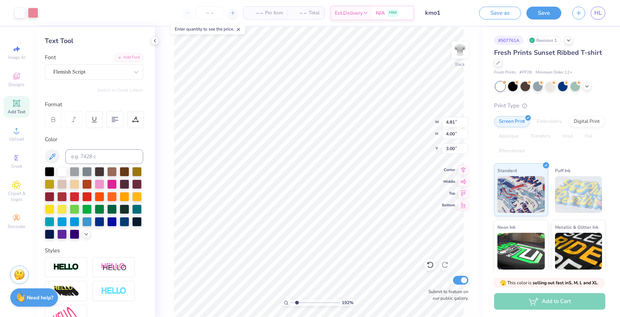
type input "4.00"
click at [406, 128] on div "192 % Back W 4.81 4.81 " H 4.00 4.00 " Y 3.00 3.00 " Center Middle Top Bottom S…" at bounding box center [319, 172] width 328 height 290
click at [503, 11] on button "Save as" at bounding box center [500, 12] width 42 height 13
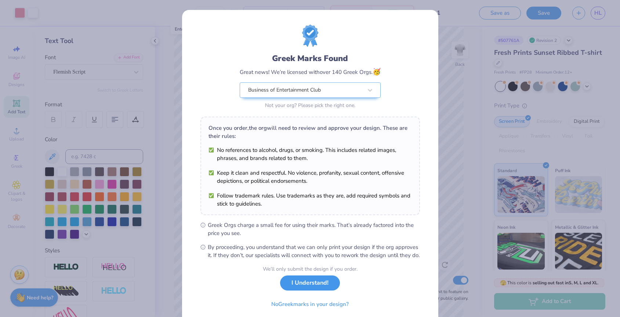
click at [299, 290] on button "I Understand!" at bounding box center [310, 282] width 60 height 15
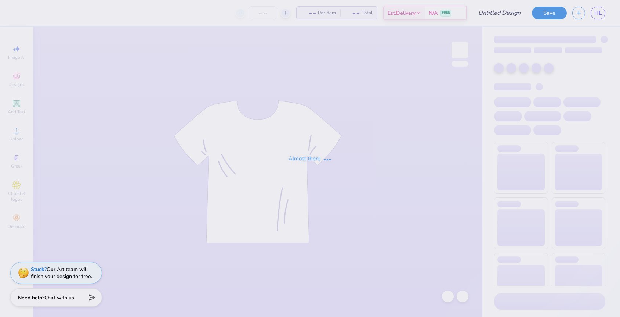
type input "kmo"
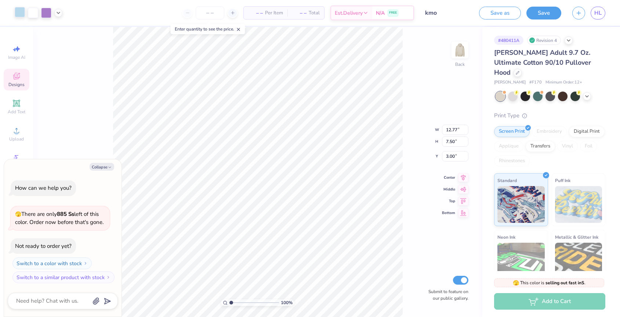
click at [23, 12] on div at bounding box center [20, 12] width 10 height 10
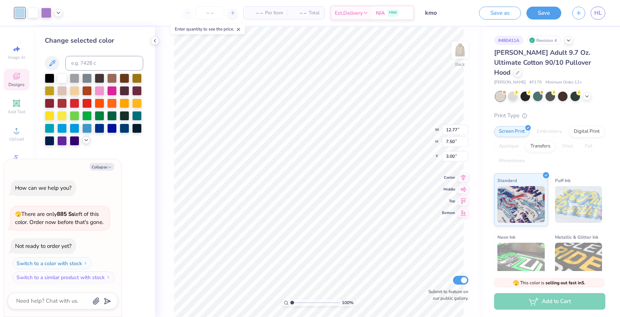
click at [88, 140] on icon at bounding box center [86, 140] width 6 height 6
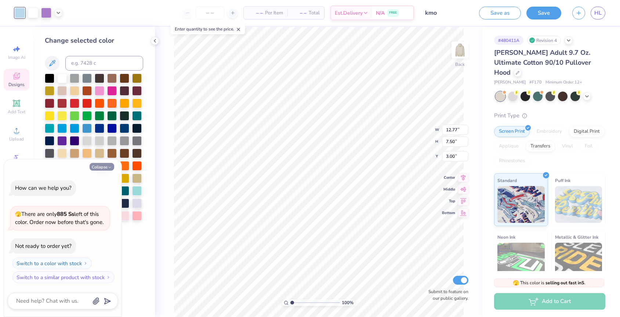
click at [101, 165] on button "Collapse" at bounding box center [102, 167] width 25 height 8
type textarea "x"
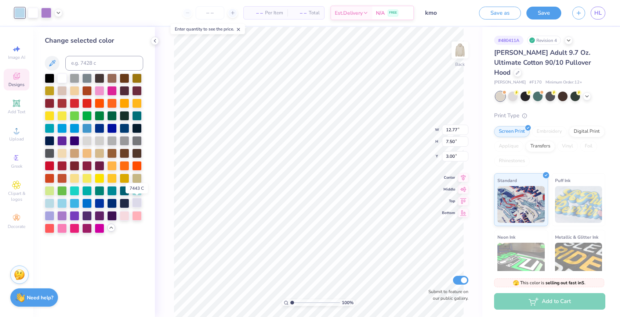
click at [139, 203] on div at bounding box center [137, 203] width 10 height 10
click at [46, 14] on div at bounding box center [46, 12] width 10 height 10
click at [49, 217] on div at bounding box center [50, 215] width 10 height 10
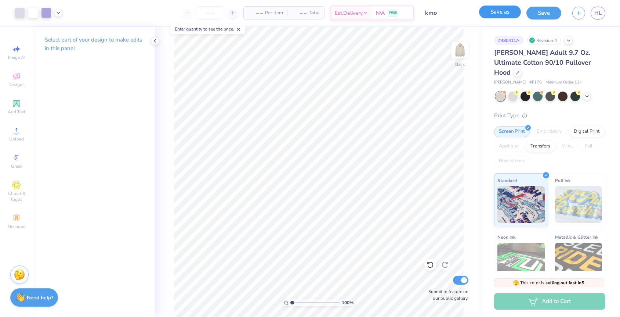
click at [502, 11] on button "Save as" at bounding box center [500, 12] width 42 height 13
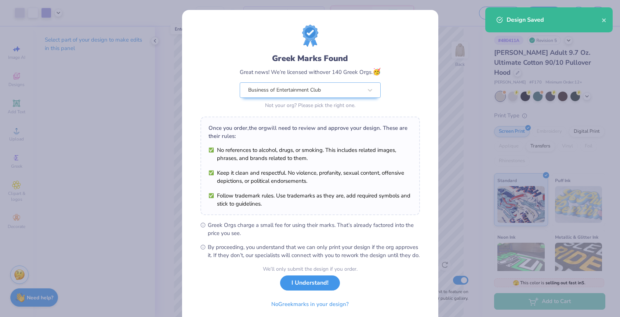
click at [307, 286] on button "I Understand!" at bounding box center [310, 282] width 60 height 15
